Goal: Task Accomplishment & Management: Manage account settings

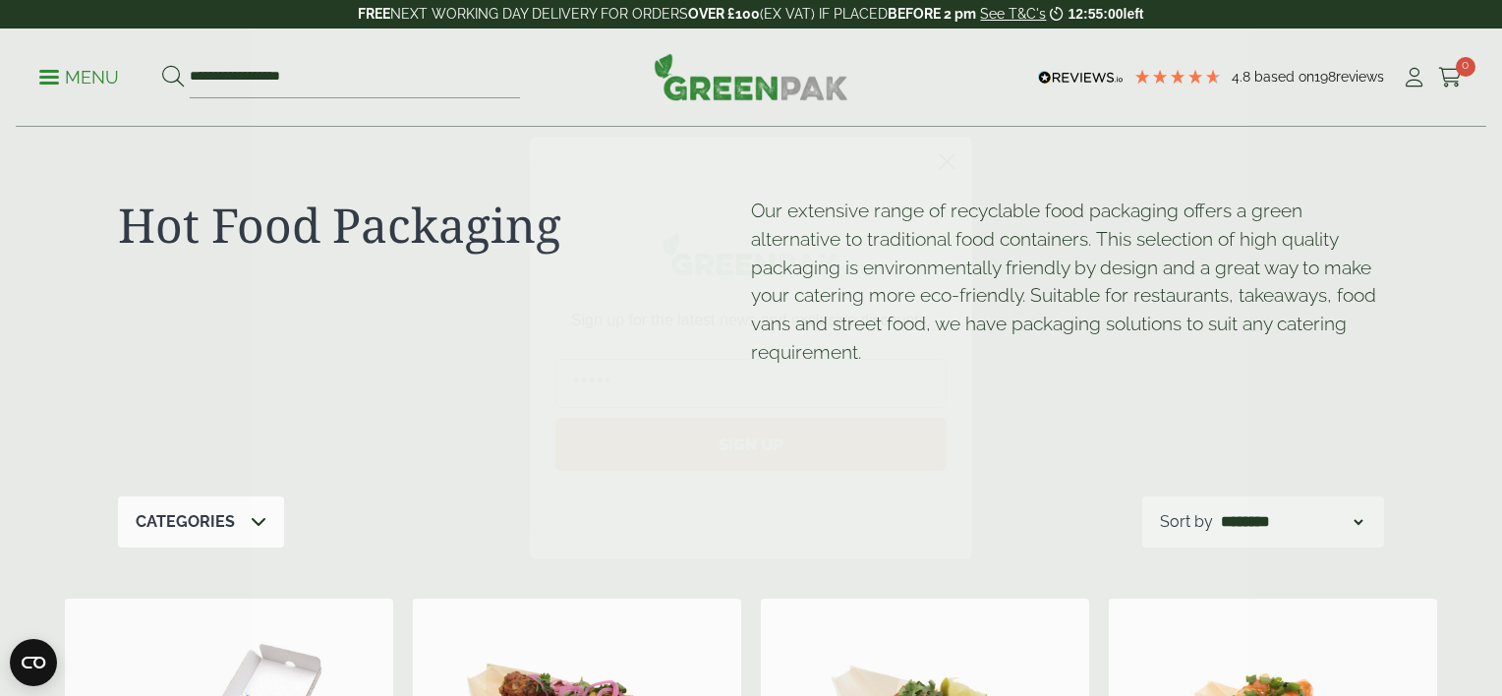
click at [948, 162] on icon "Close dialog" at bounding box center [948, 162] width 14 height 14
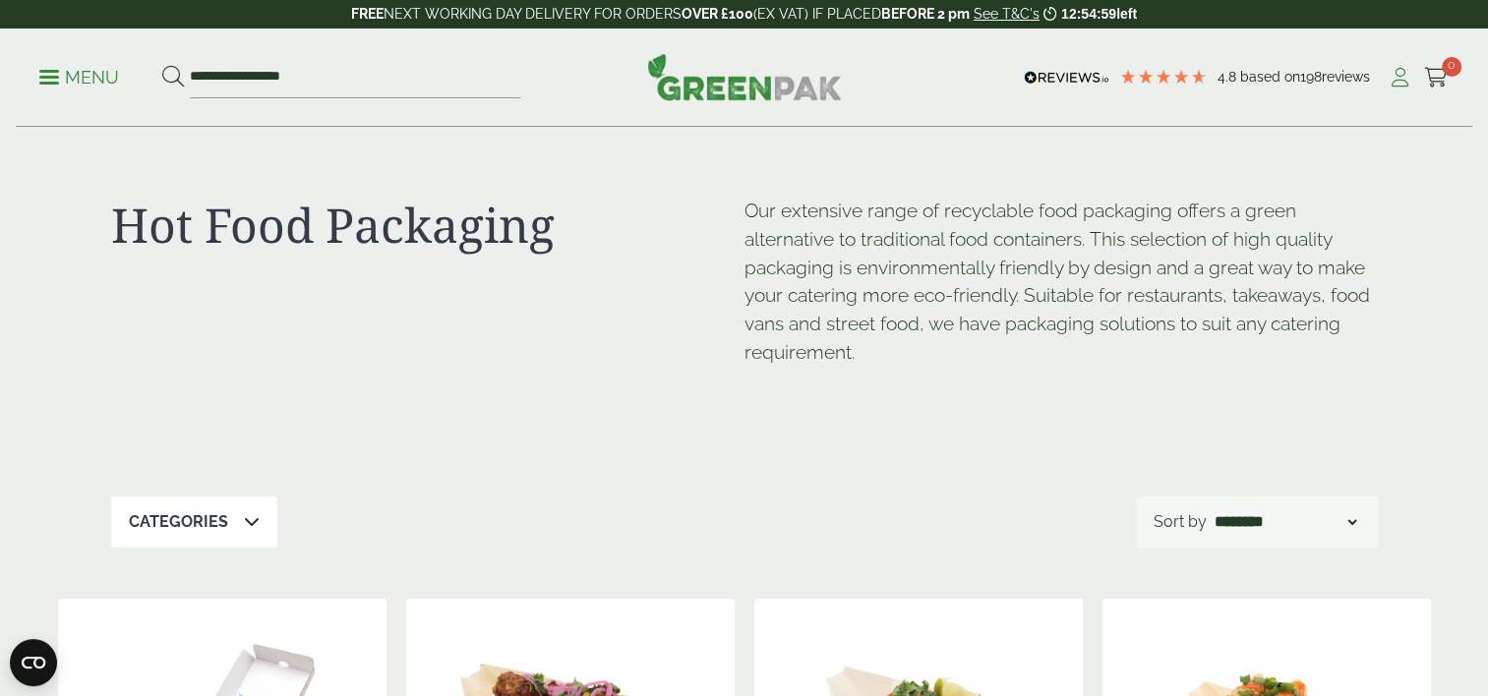
click at [1399, 75] on icon at bounding box center [1399, 78] width 25 height 20
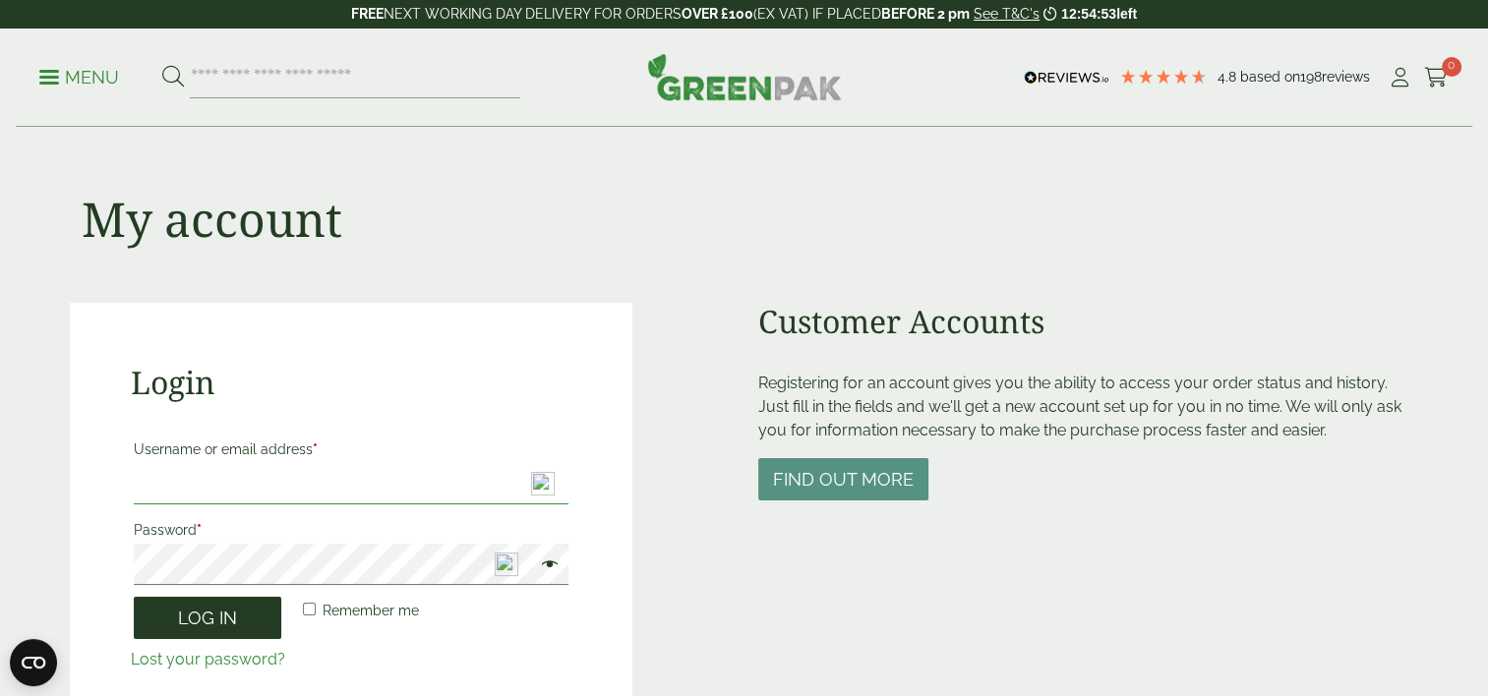
type input "**********"
click at [197, 611] on button "Log in" at bounding box center [207, 618] width 147 height 42
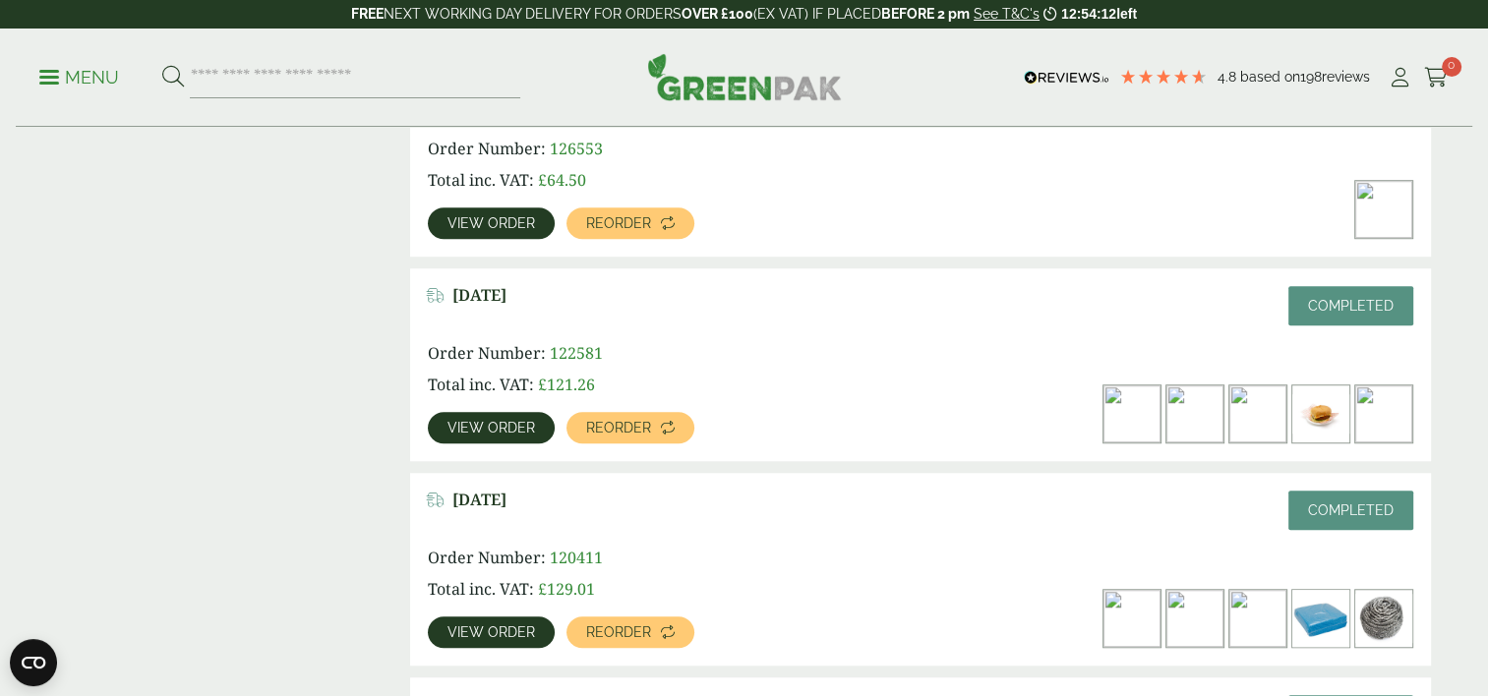
scroll to position [1381, 0]
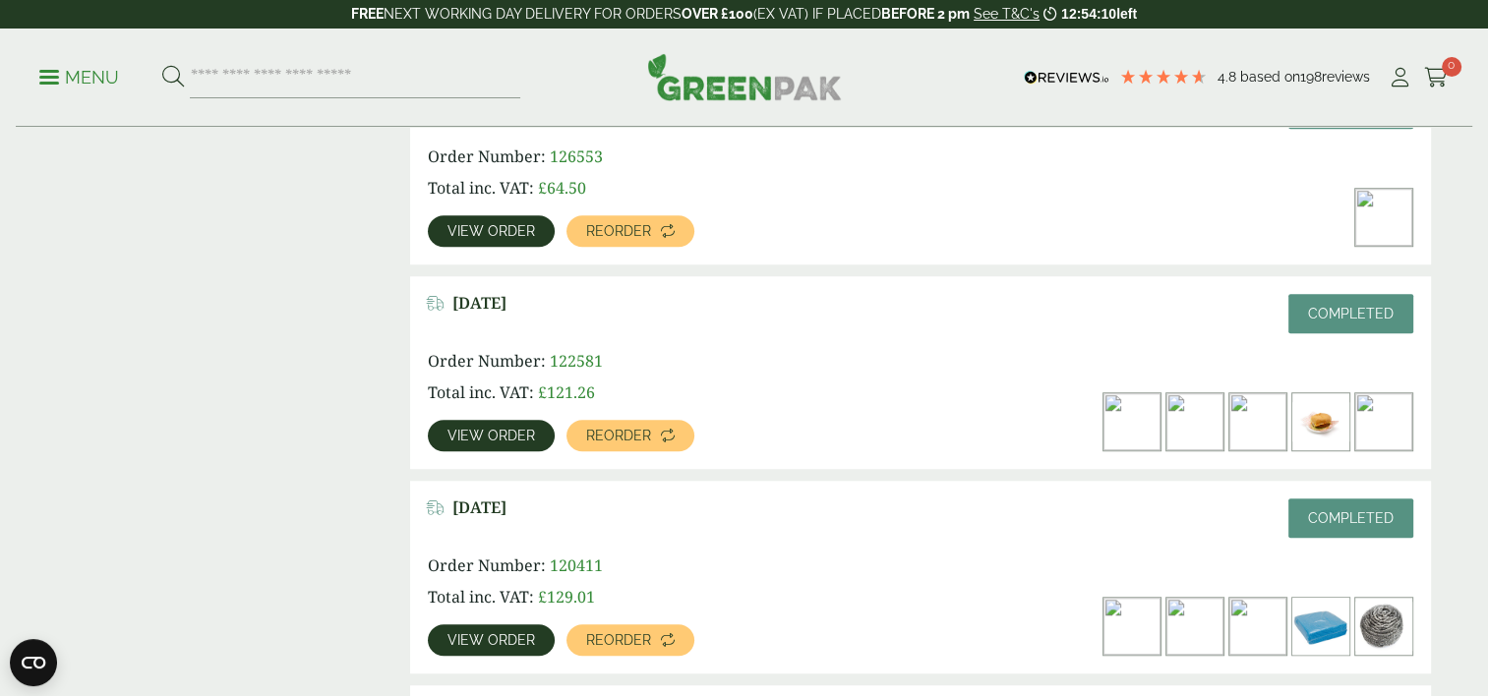
click at [1258, 427] on img at bounding box center [1257, 421] width 57 height 57
click at [488, 425] on link "View order" at bounding box center [491, 435] width 127 height 31
